Goal: Navigation & Orientation: Find specific page/section

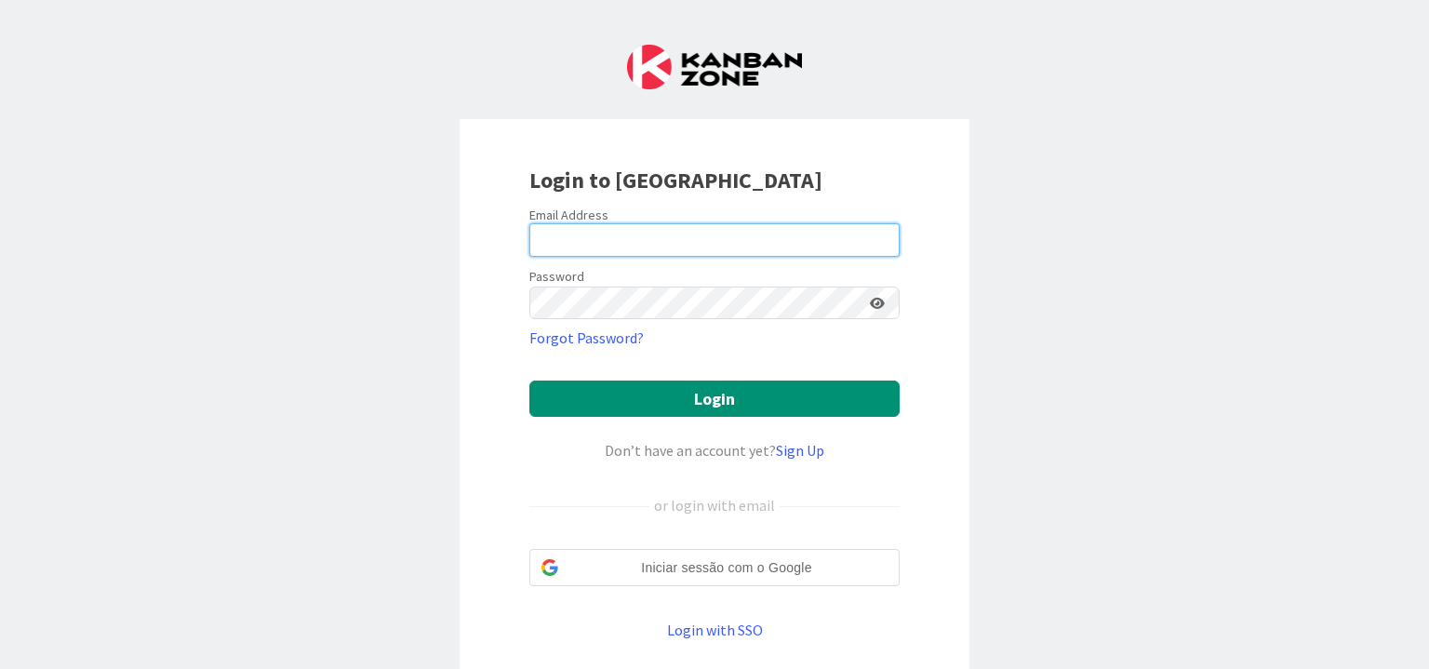
click at [726, 234] on input "email" at bounding box center [714, 239] width 370 height 33
type input "[PERSON_NAME][EMAIL_ADDRESS][PERSON_NAME][DOMAIN_NAME]"
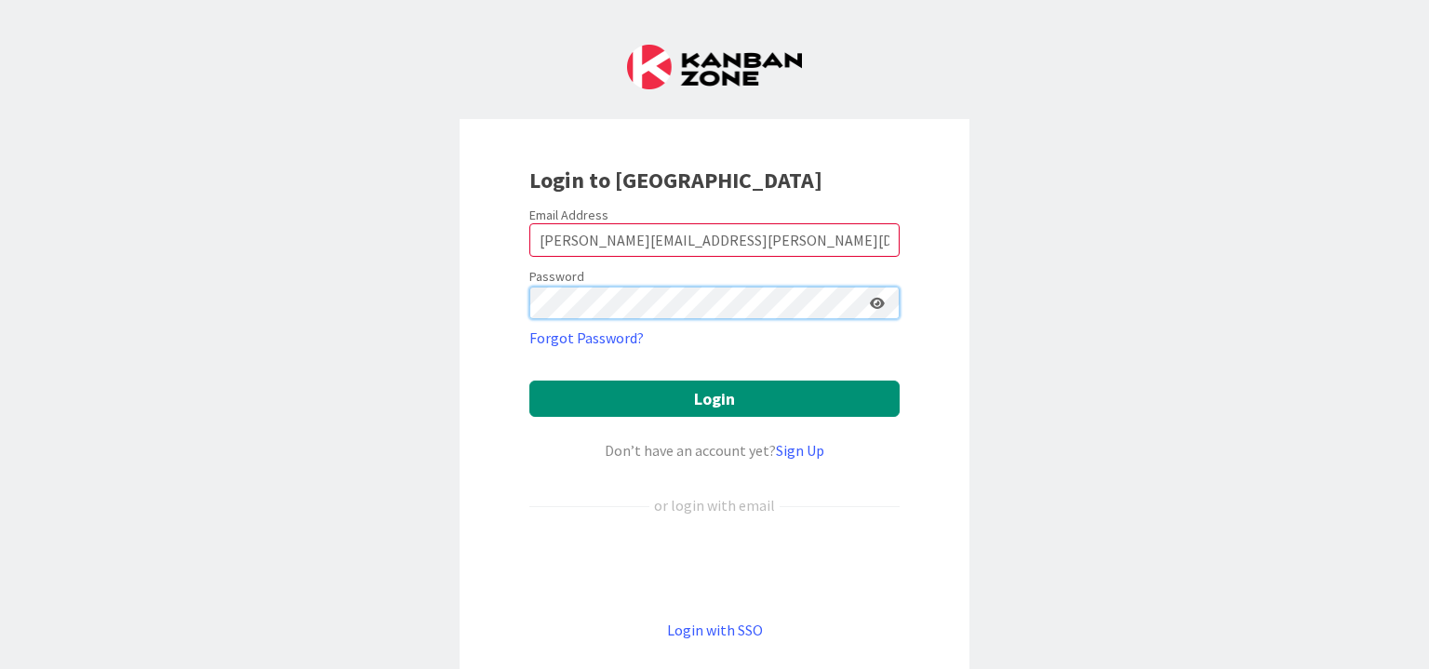
click at [529, 381] on button "Login" at bounding box center [714, 399] width 370 height 36
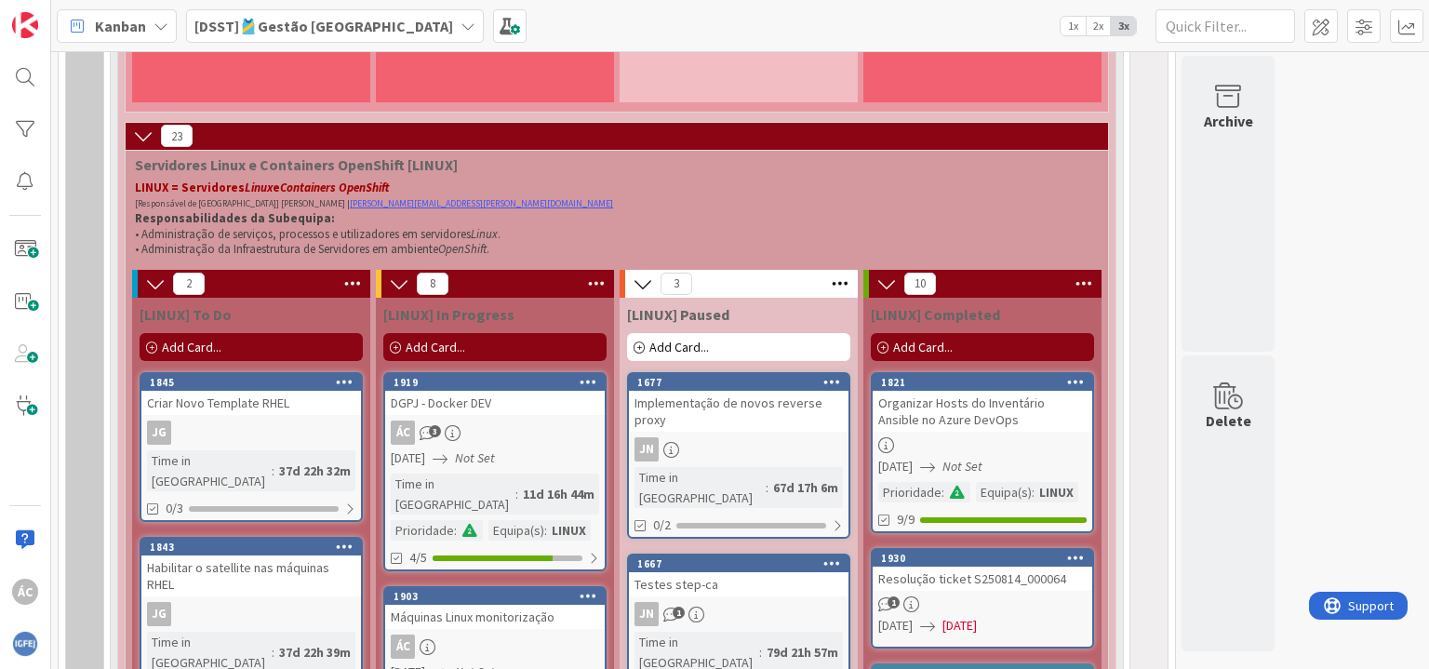
scroll to position [1396, 0]
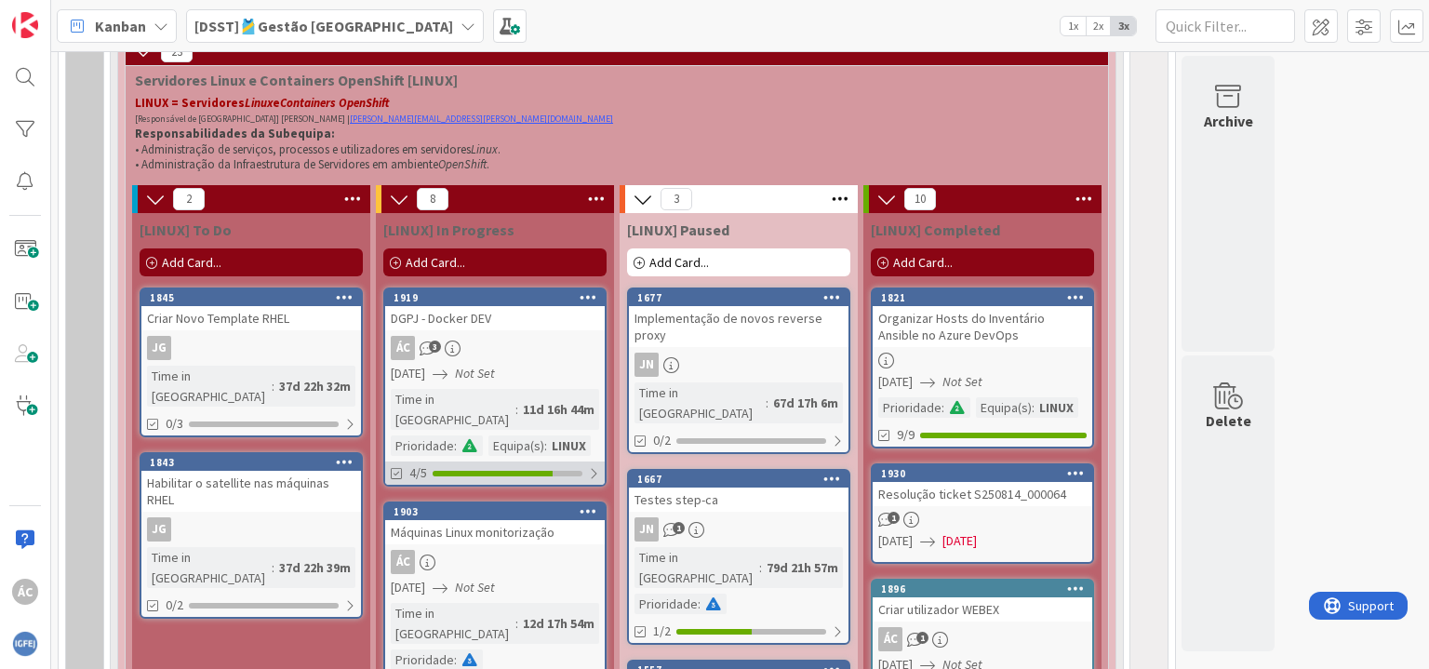
click at [586, 462] on div "4/5" at bounding box center [495, 473] width 220 height 23
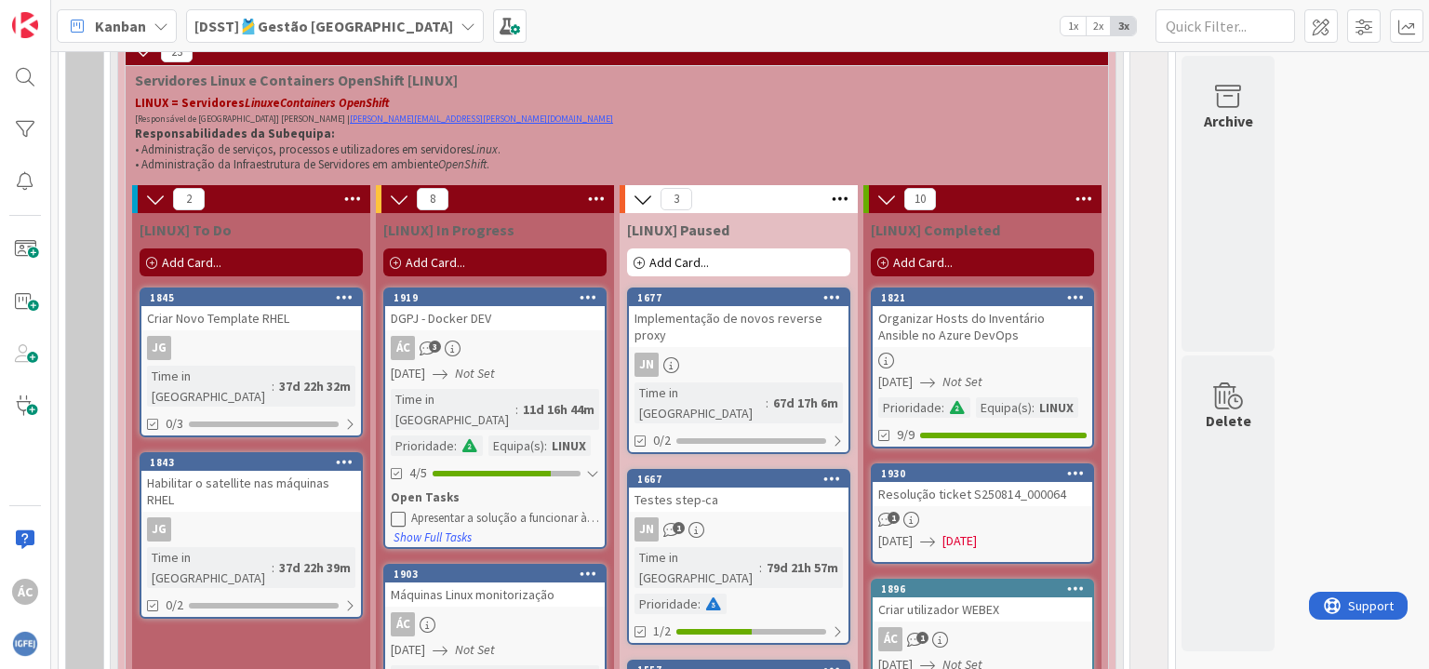
click at [424, 511] on div "Apresentar a solução a funcionar à DGPJ" at bounding box center [505, 518] width 188 height 15
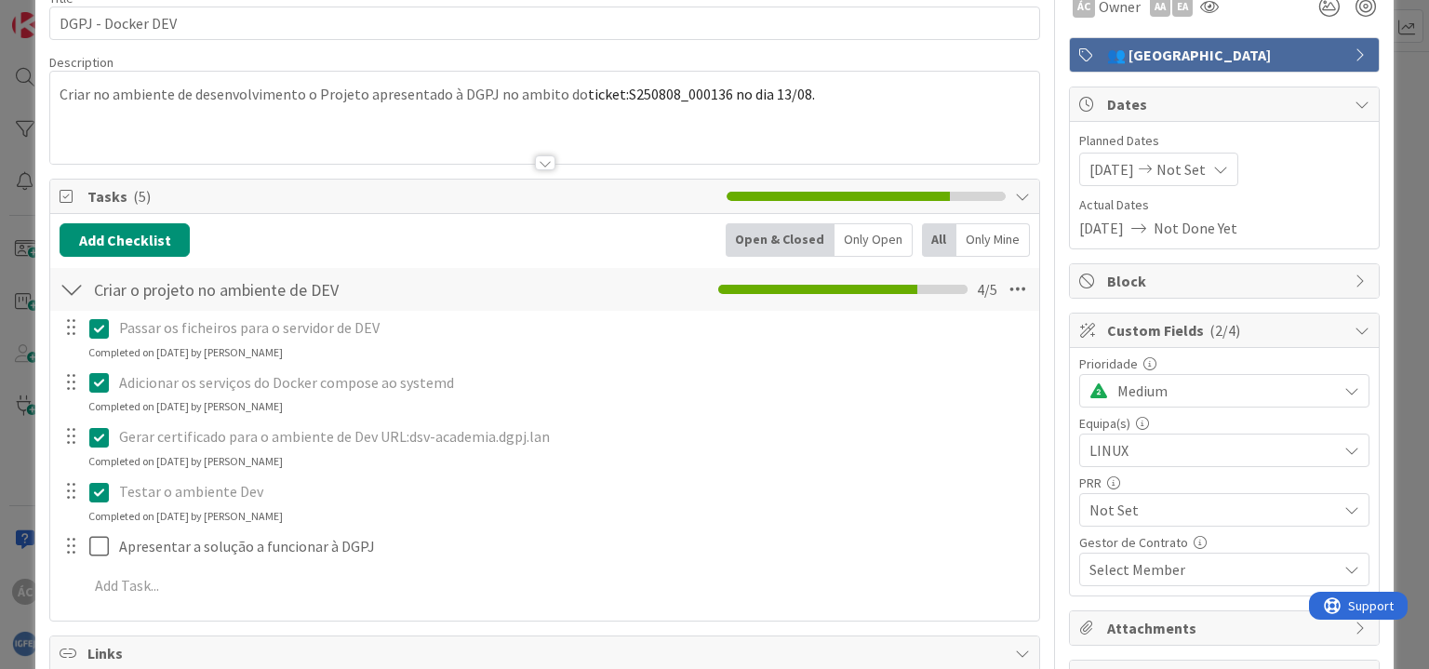
scroll to position [186, 0]
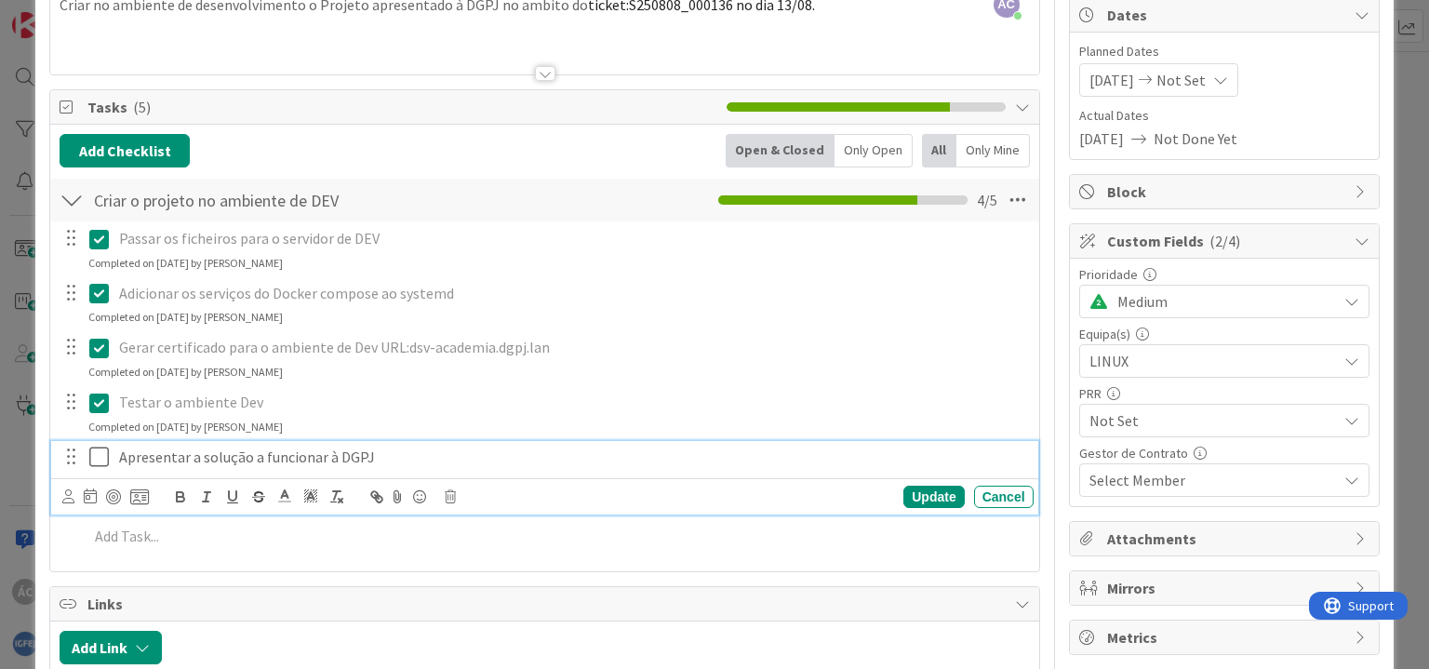
click at [97, 452] on icon at bounding box center [103, 457] width 28 height 22
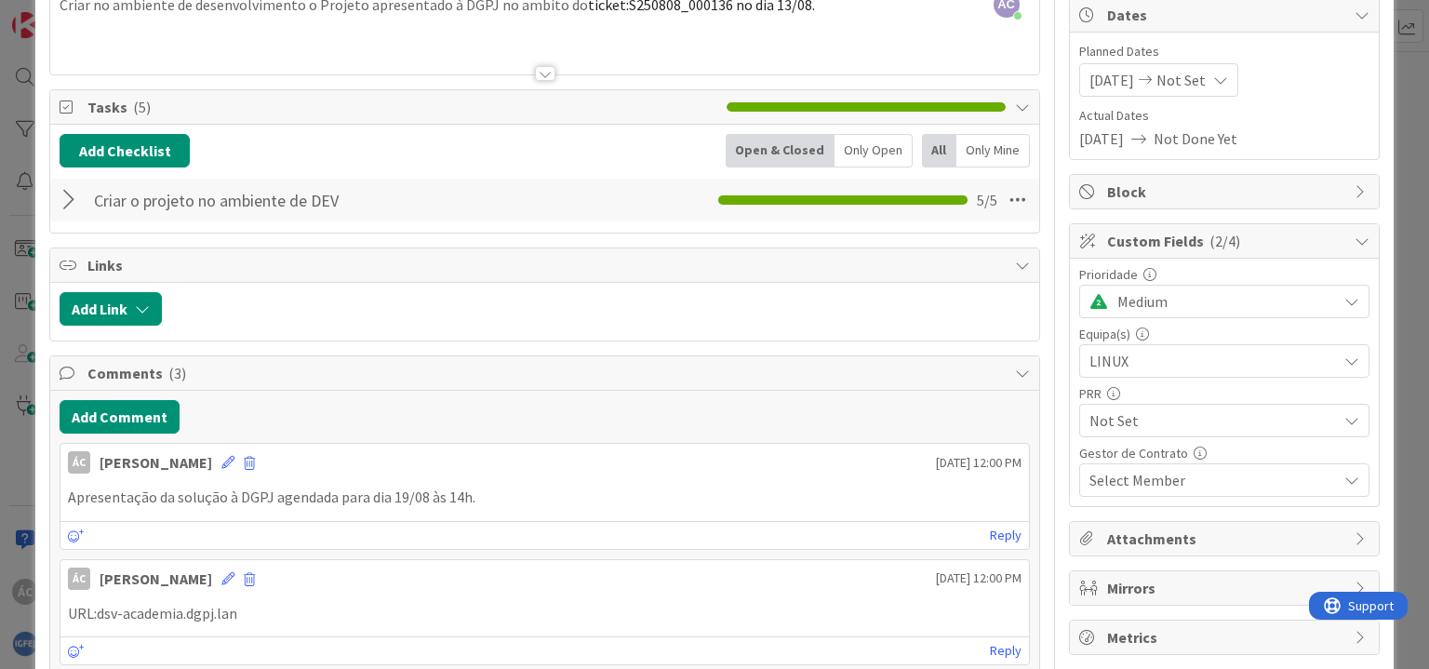
scroll to position [0, 0]
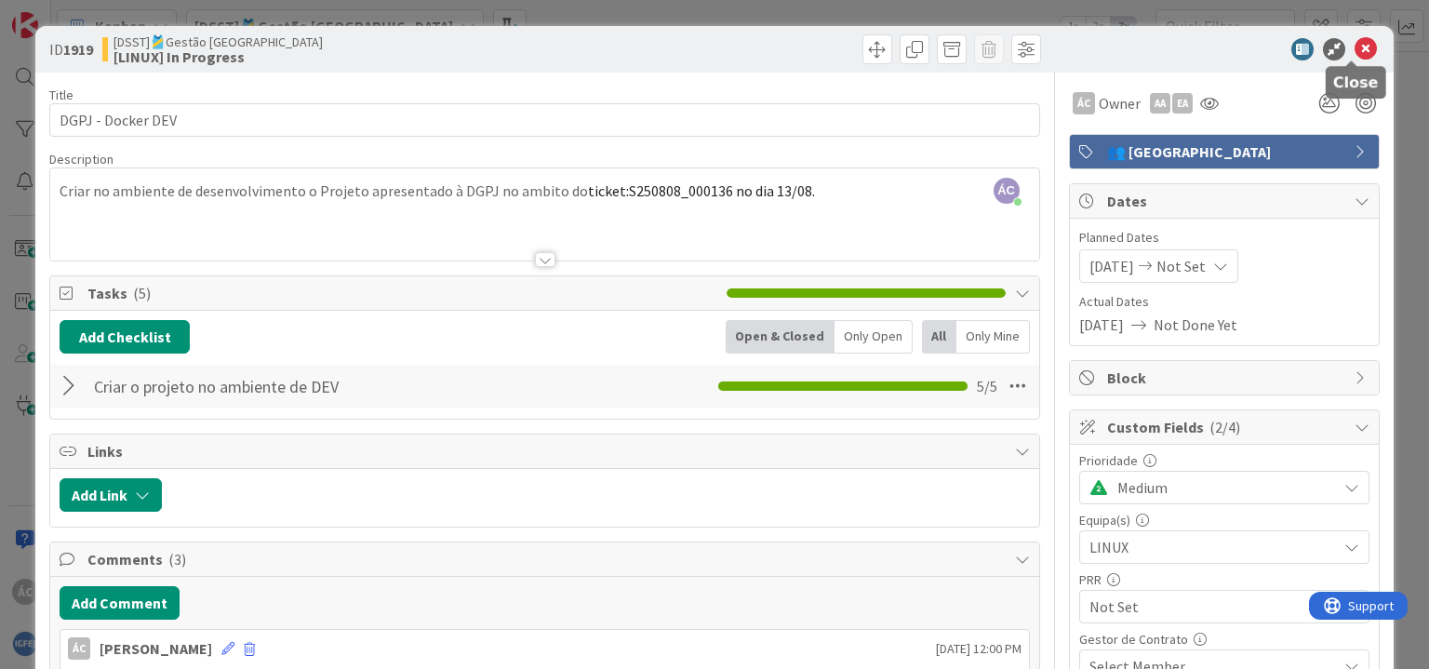
click at [1355, 43] on icon at bounding box center [1366, 49] width 22 height 22
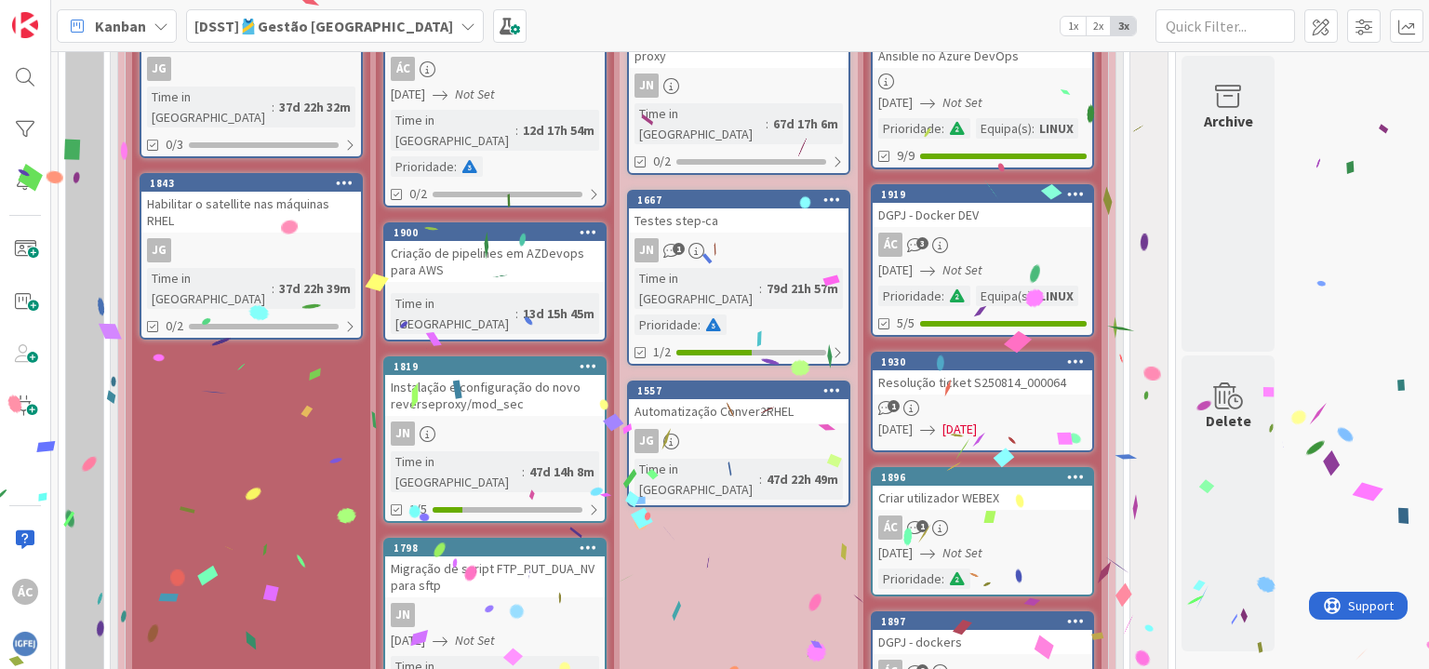
scroll to position [1582, 0]
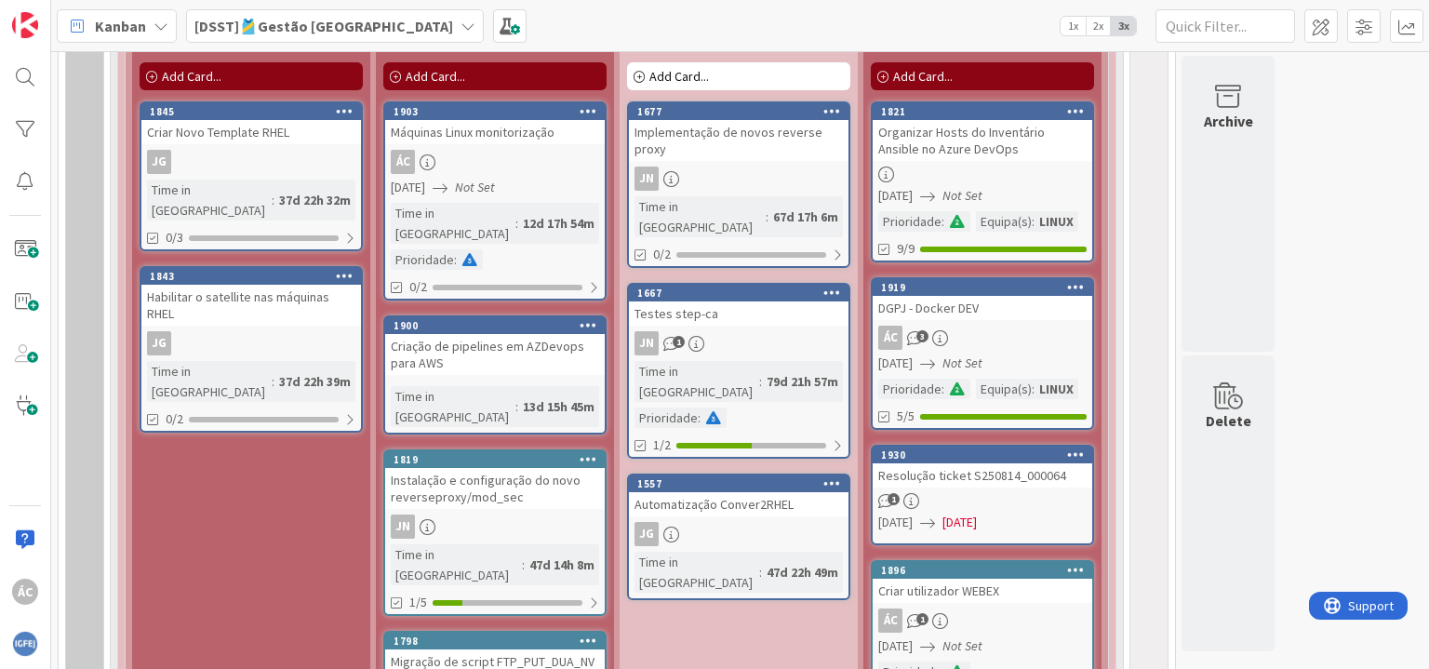
click at [488, 170] on div "ÁC" at bounding box center [495, 162] width 220 height 24
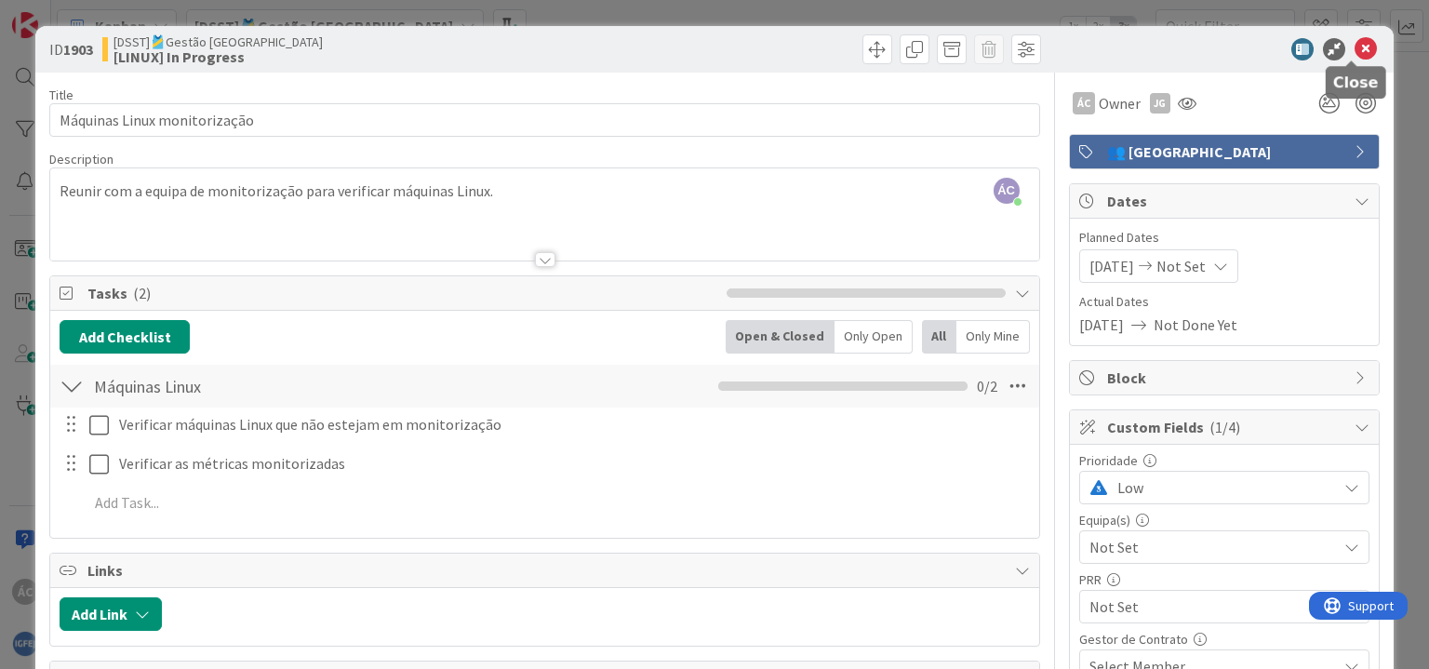
click at [1355, 41] on icon at bounding box center [1366, 49] width 22 height 22
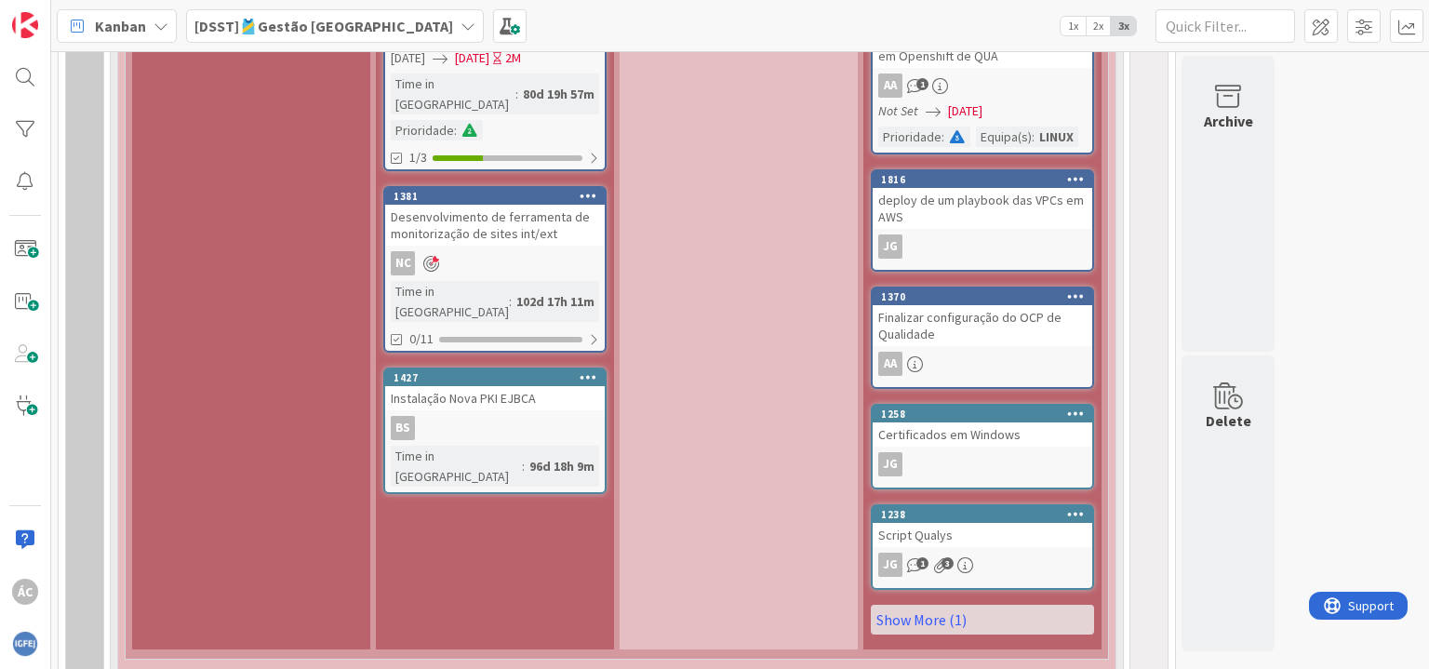
scroll to position [2415, 0]
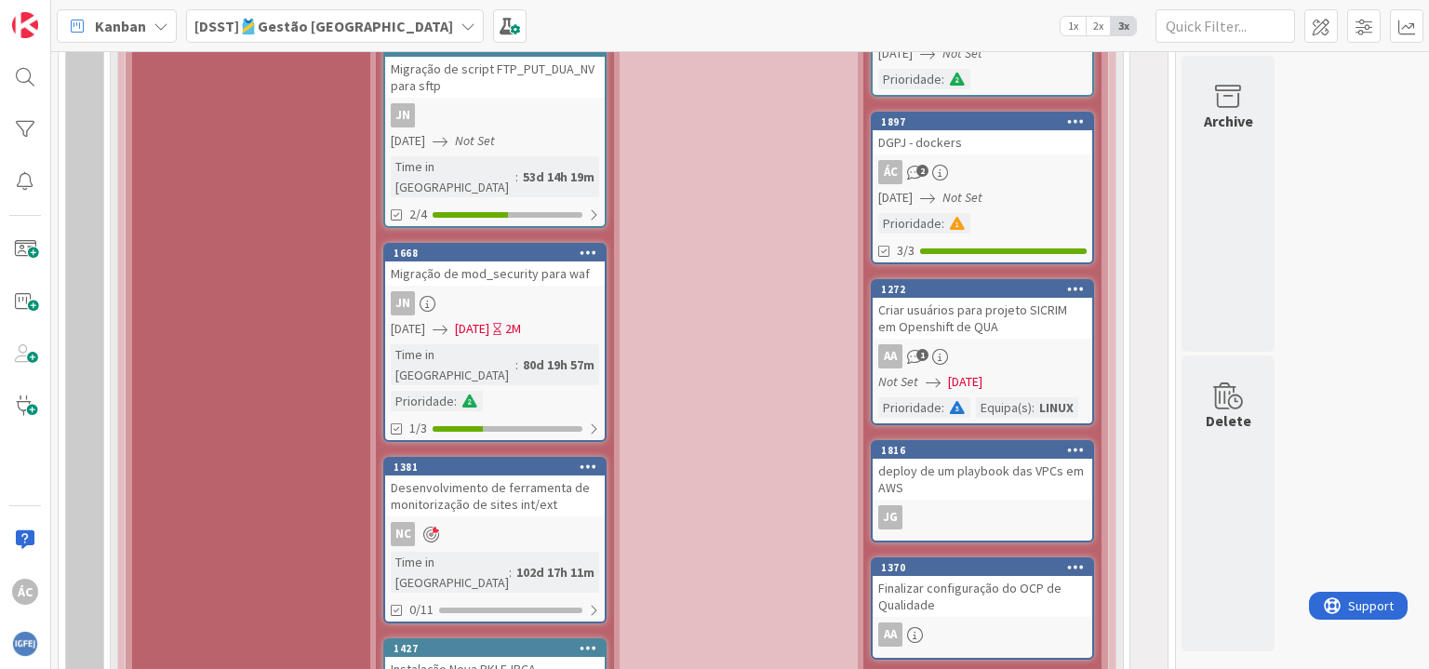
scroll to position [2135, 0]
